Goal: Book appointment/travel/reservation

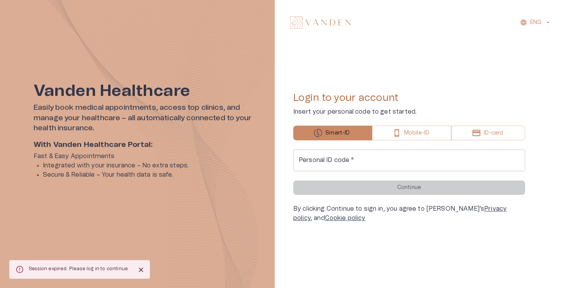
click at [351, 159] on input "Personal ID code   *" at bounding box center [409, 161] width 232 height 22
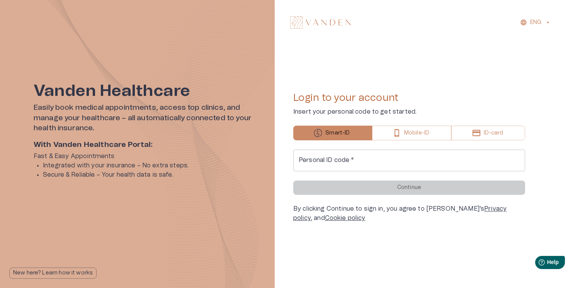
click at [351, 159] on input "Personal ID code   *" at bounding box center [409, 161] width 232 height 22
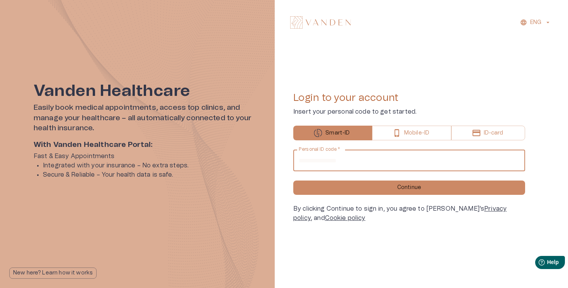
type input "**********"
click at [293, 180] on button "Continue" at bounding box center [409, 187] width 232 height 14
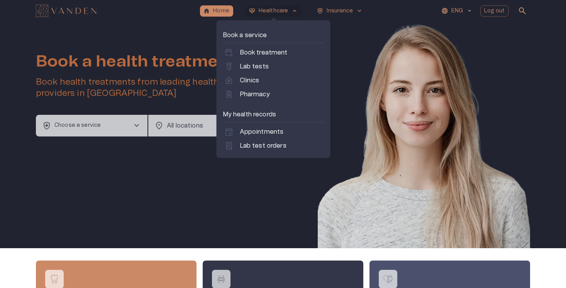
click at [273, 12] on p "Healthcare" at bounding box center [274, 11] width 30 height 8
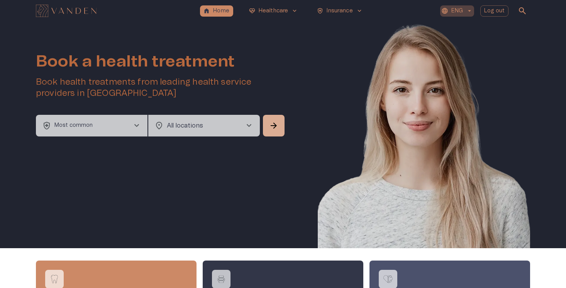
click at [455, 12] on p "ENG" at bounding box center [457, 11] width 11 height 8
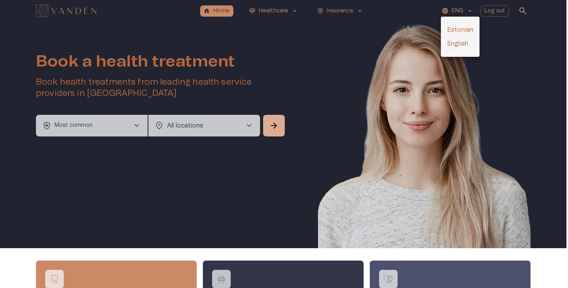
click at [452, 31] on li "Estonian" at bounding box center [460, 30] width 39 height 14
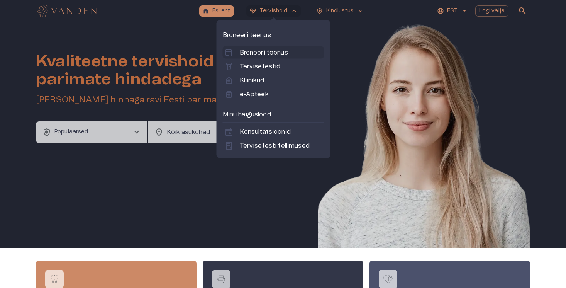
click at [262, 53] on p "Broneeri teenus" at bounding box center [264, 52] width 48 height 9
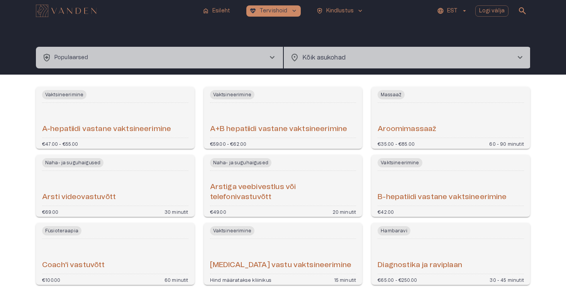
click at [208, 60] on button "health_and_safety Populaarsed chevron_right" at bounding box center [159, 58] width 247 height 22
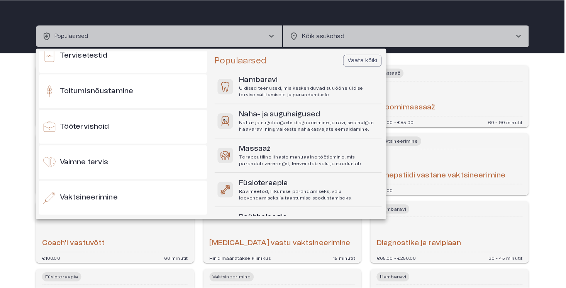
scroll to position [786, 0]
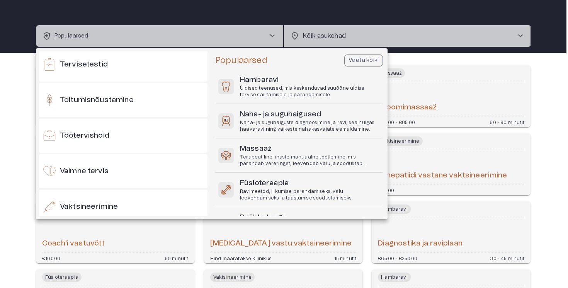
click at [344, 45] on div at bounding box center [284, 144] width 568 height 288
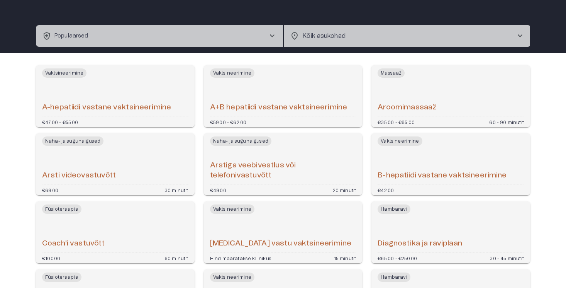
scroll to position [0, 0]
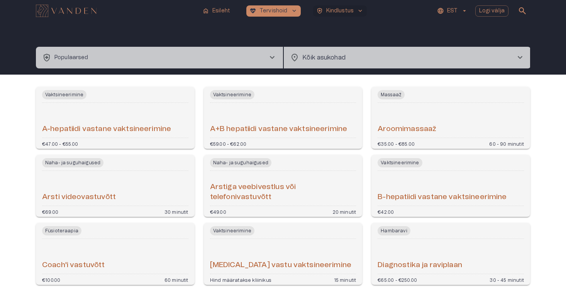
click at [328, 14] on p "Kindlustus" at bounding box center [340, 11] width 28 height 8
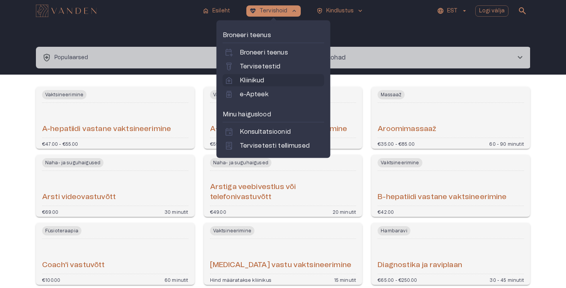
click at [261, 78] on p "Kliinikud" at bounding box center [252, 80] width 24 height 9
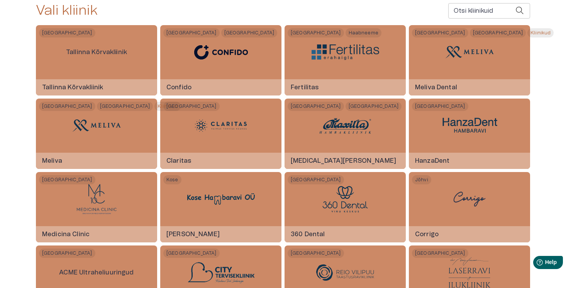
scroll to position [154, 0]
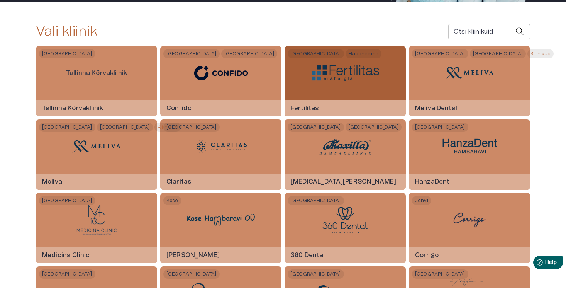
click at [374, 77] on img at bounding box center [346, 72] width 68 height 15
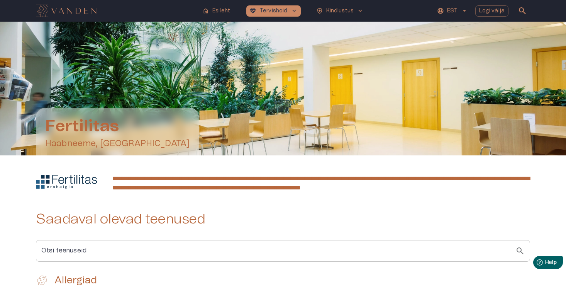
scroll to position [110, 0]
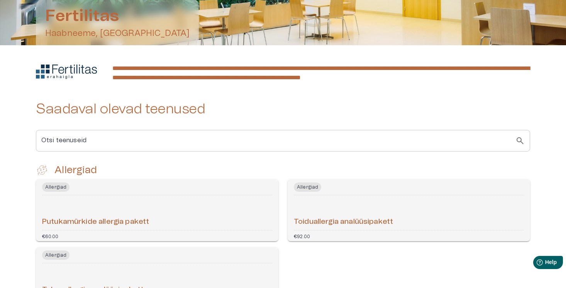
click at [153, 144] on input "Otsi teenuseid" at bounding box center [276, 141] width 480 height 22
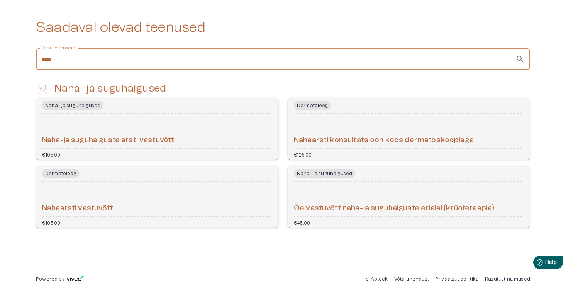
scroll to position [192, 0]
type input "****"
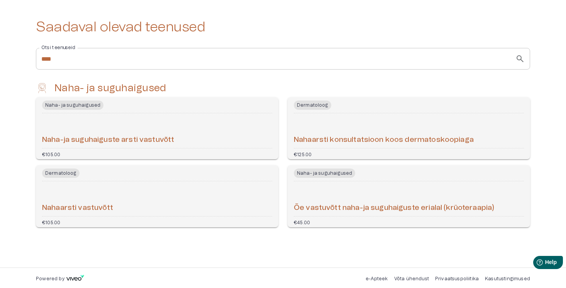
click at [174, 194] on div "Nahaarsti vastuvõtt" at bounding box center [157, 198] width 230 height 29
